Goal: Navigation & Orientation: Find specific page/section

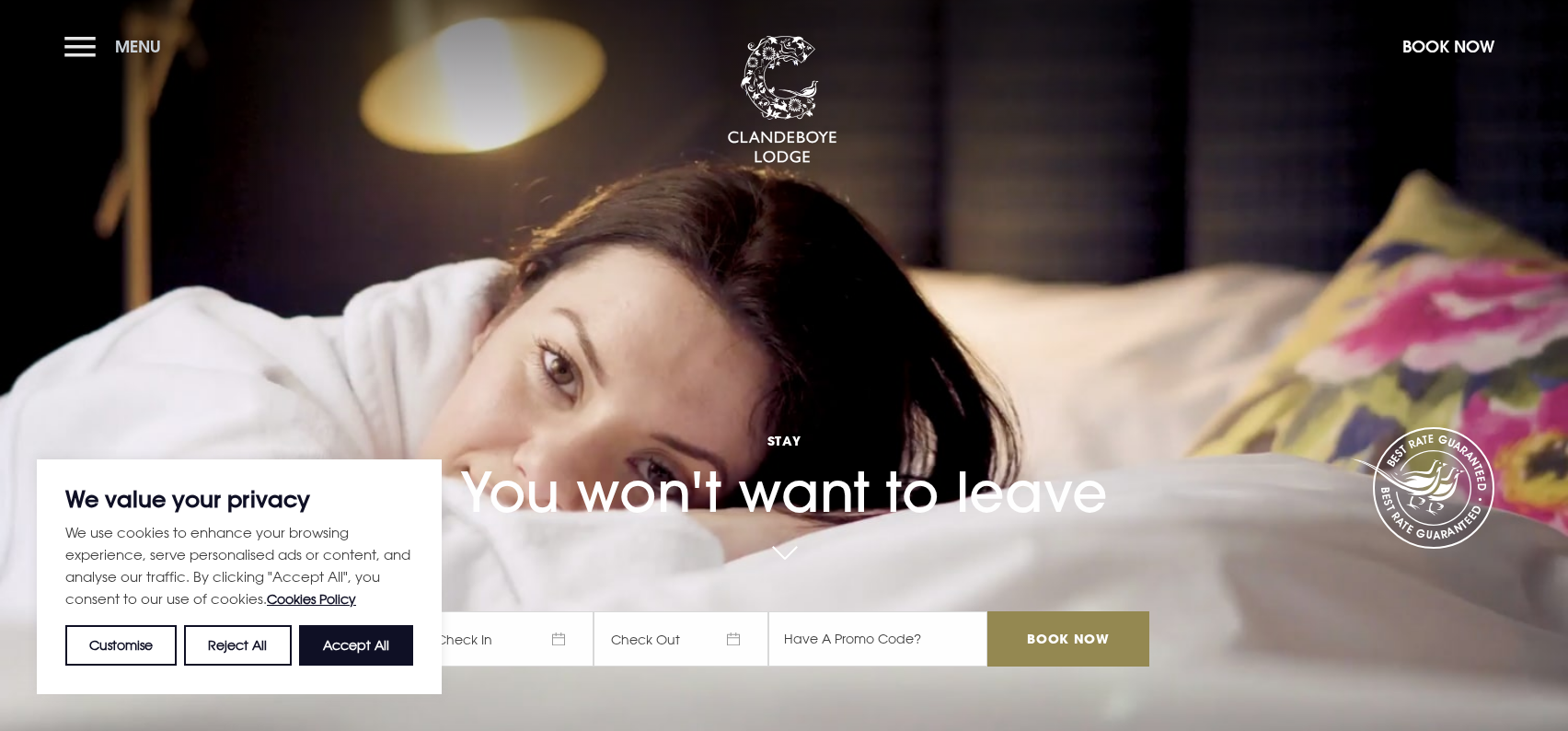
click at [82, 42] on button "Menu" at bounding box center [118, 47] width 106 height 40
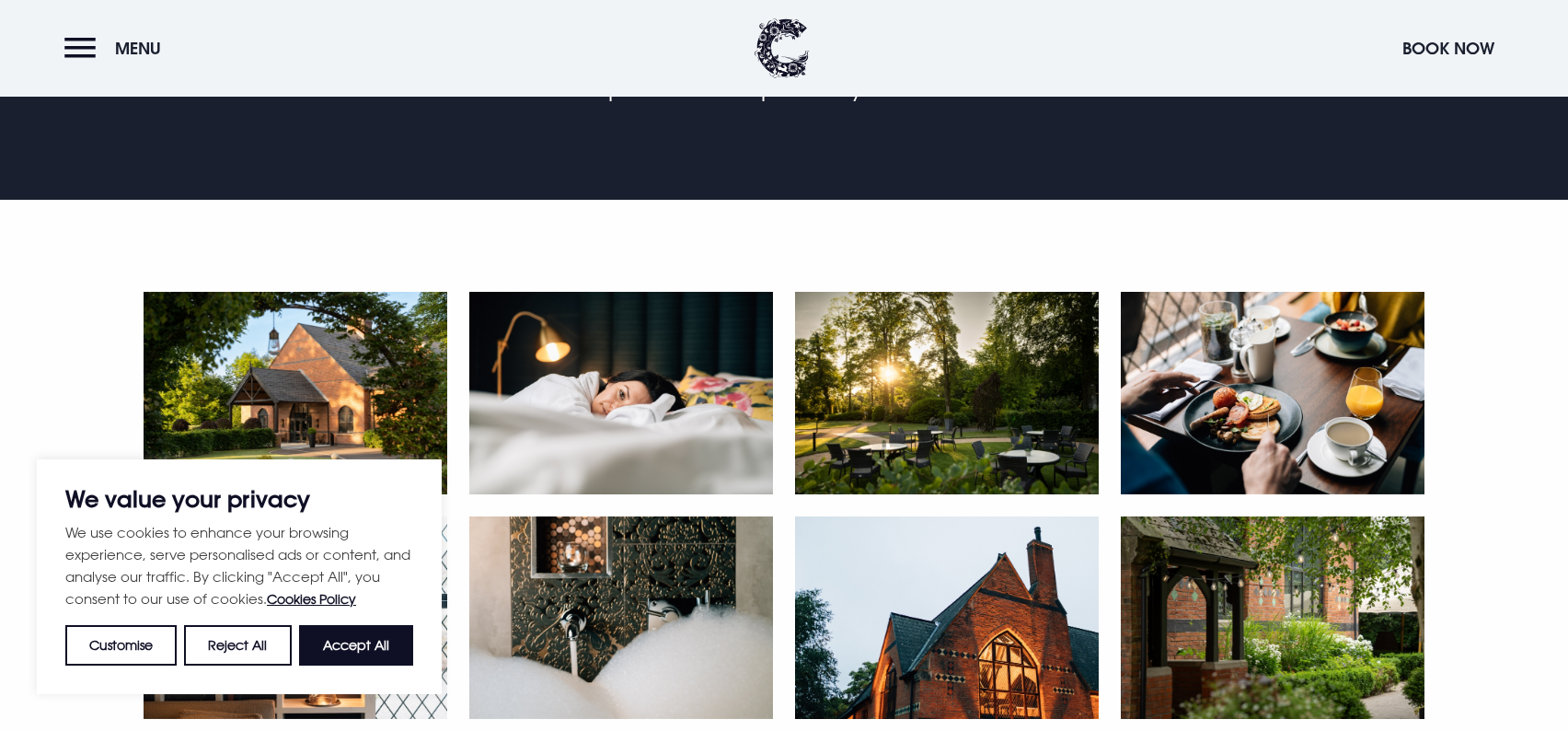
scroll to position [614, 0]
click at [382, 638] on button "Accept All" at bounding box center [356, 645] width 114 height 41
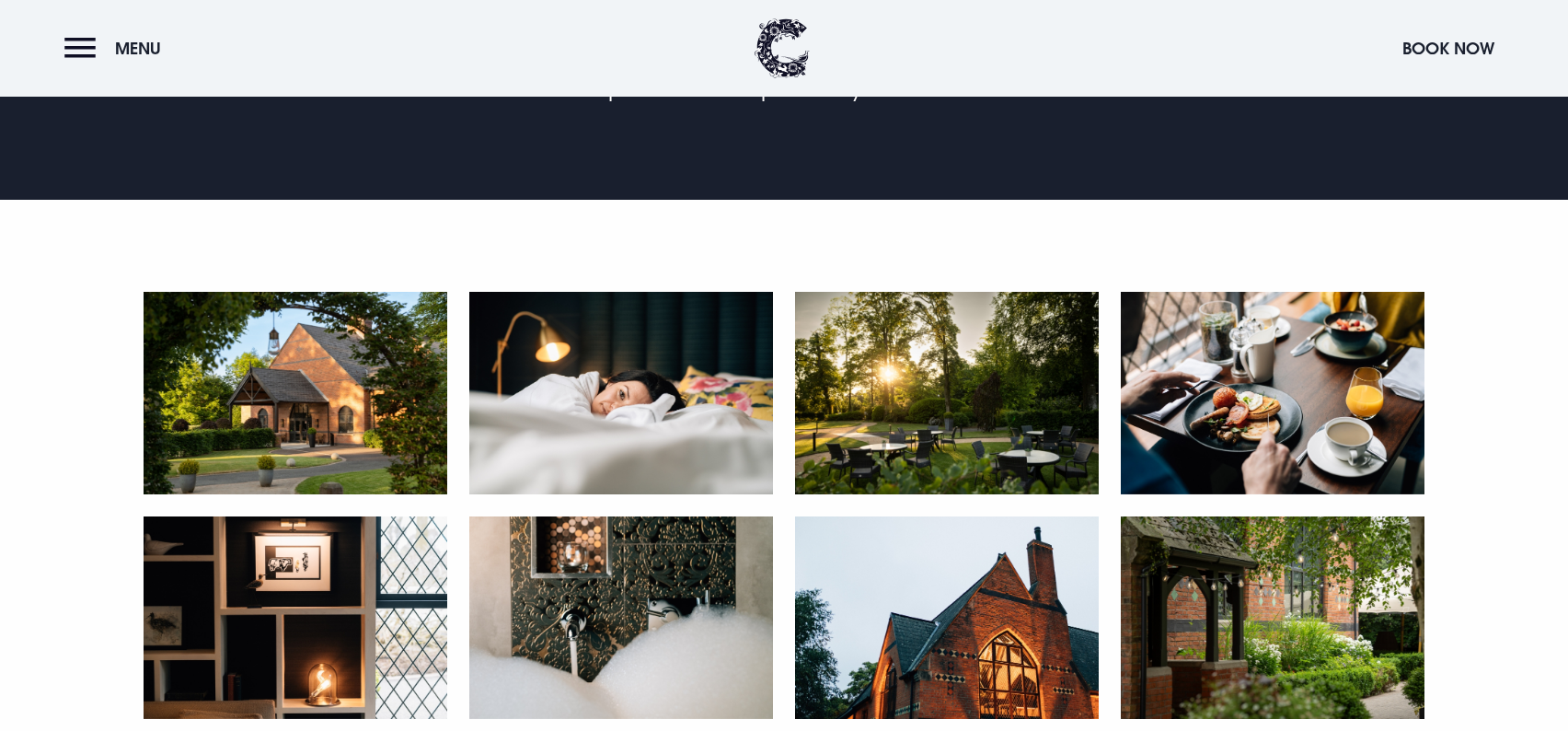
checkbox input "true"
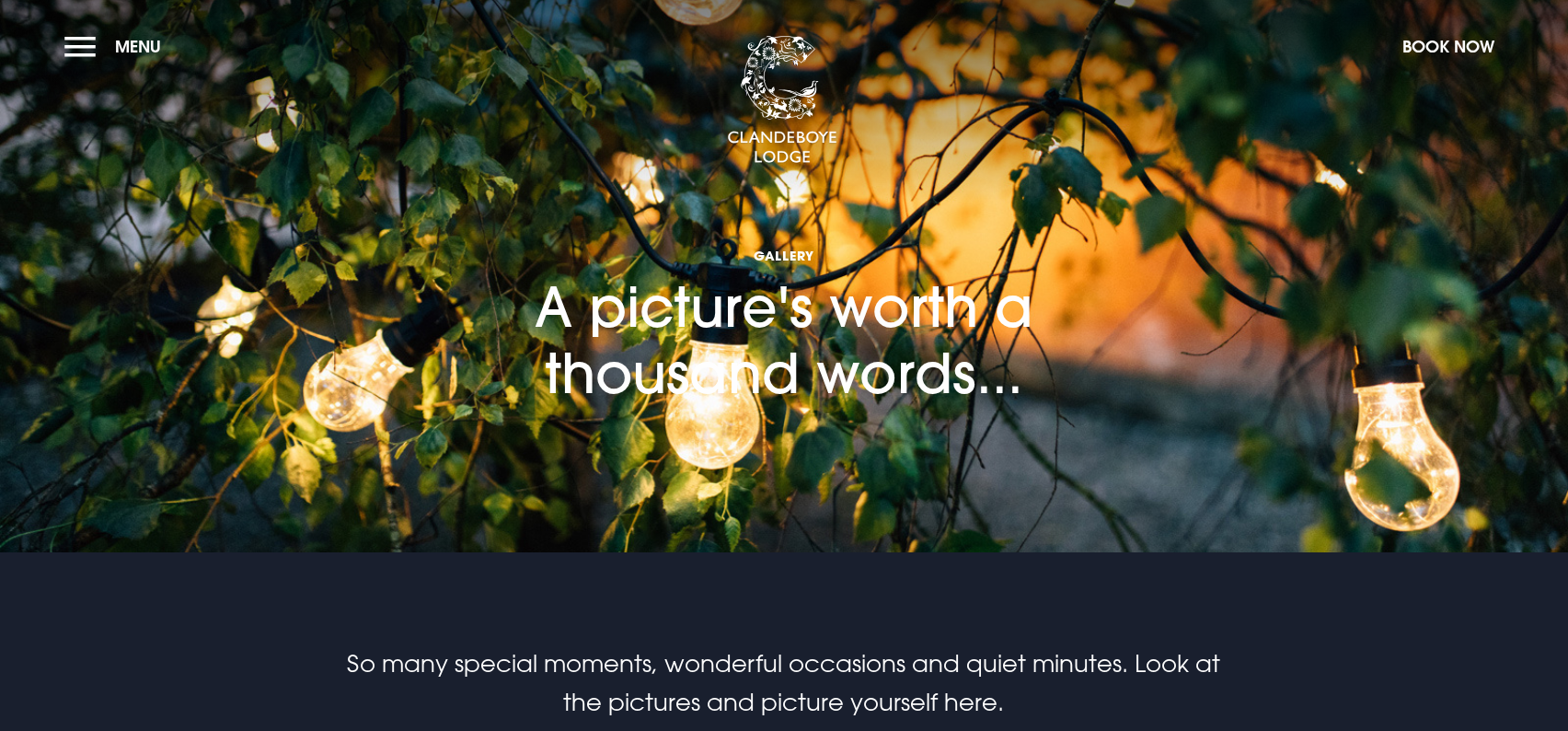
click at [85, 48] on button "Menu" at bounding box center [118, 47] width 106 height 40
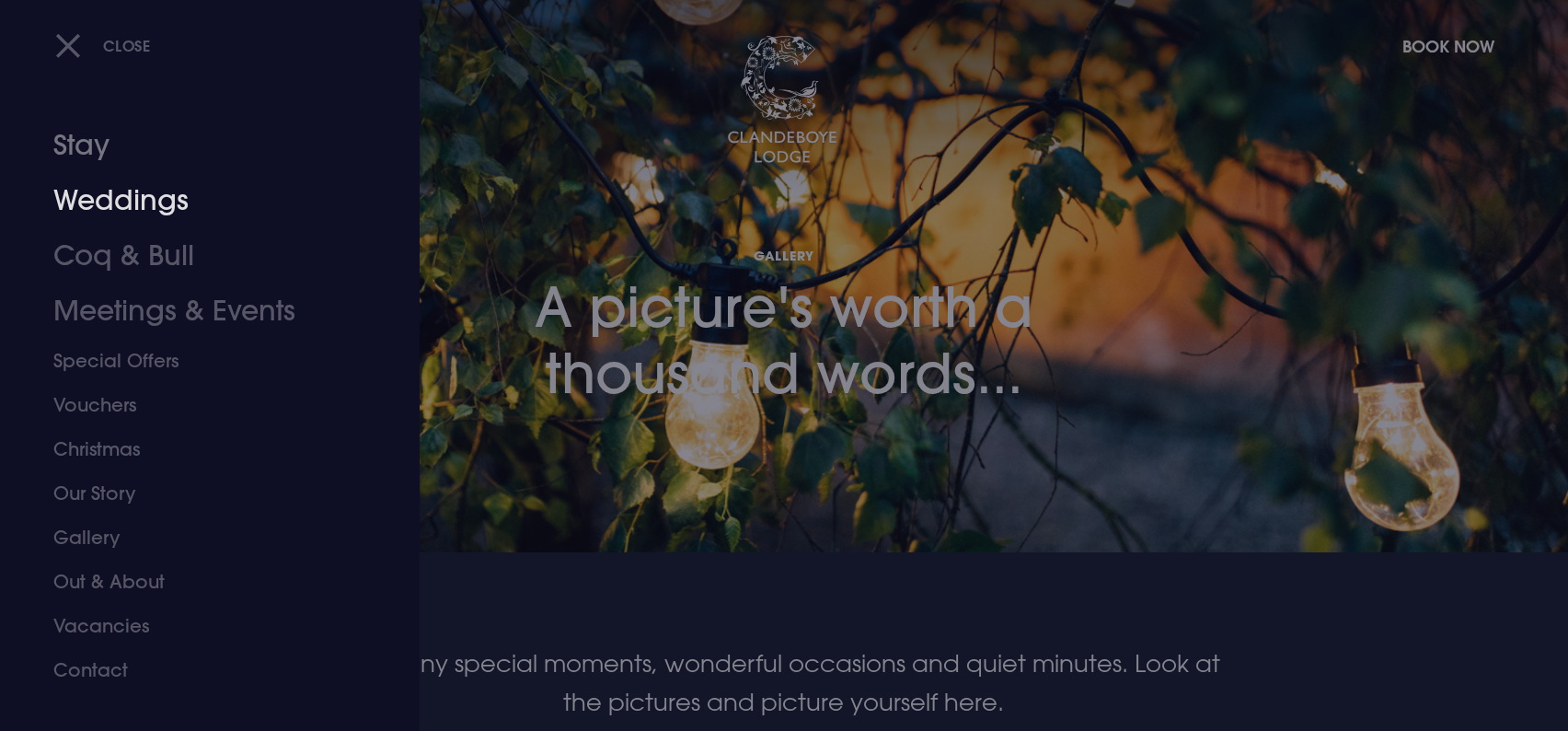
click at [82, 142] on link "Stay" at bounding box center [199, 145] width 291 height 55
